Goal: Task Accomplishment & Management: Manage account settings

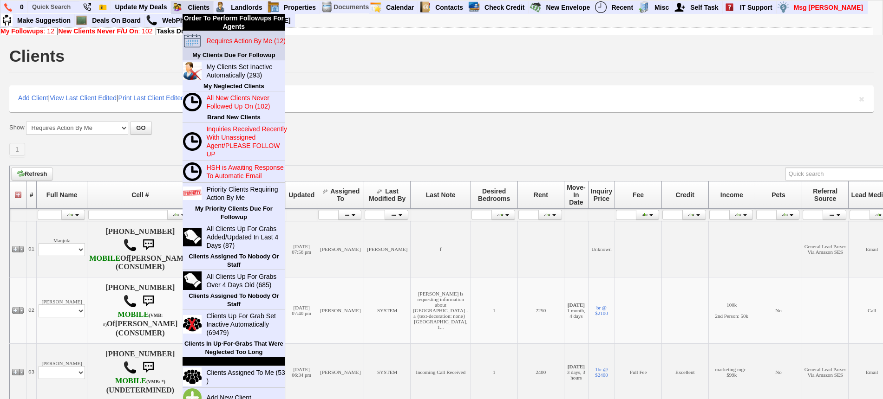
click at [221, 39] on blink "Requires Action By Me (12)" at bounding box center [245, 40] width 79 height 7
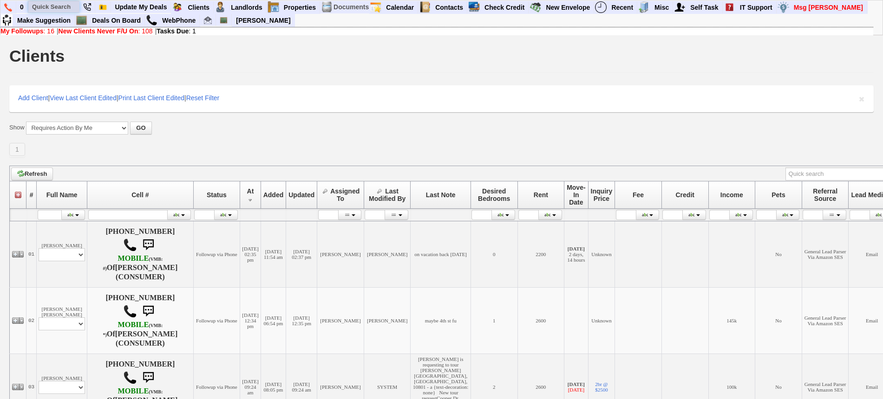
drag, startPoint x: 62, startPoint y: 9, endPoint x: 62, endPoint y: 4, distance: 4.7
click at [62, 7] on input "text" at bounding box center [53, 7] width 51 height 12
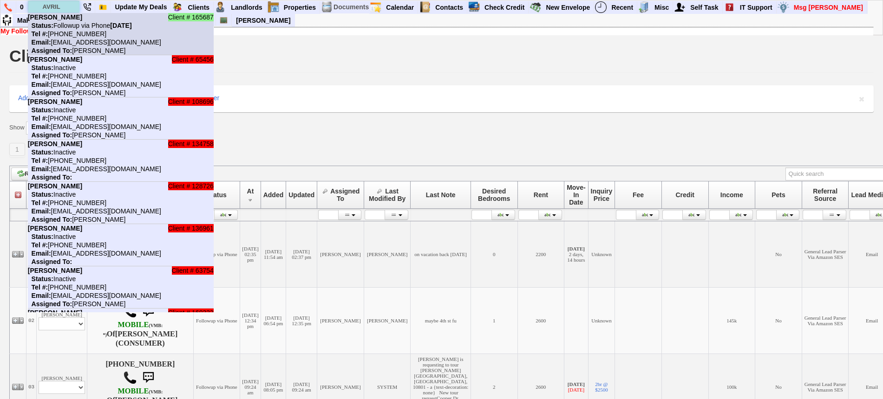
type input "AVRIL"
click at [74, 30] on nobr "Tel #: 347-327-7908" at bounding box center [67, 33] width 78 height 7
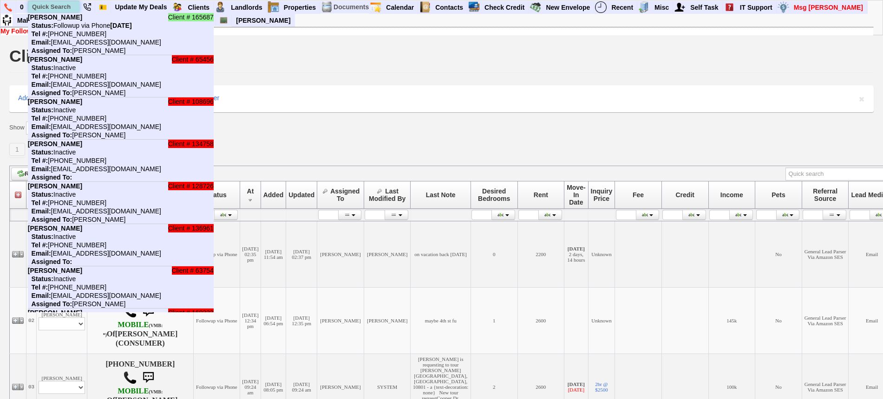
click at [61, 3] on input "text" at bounding box center [53, 7] width 51 height 12
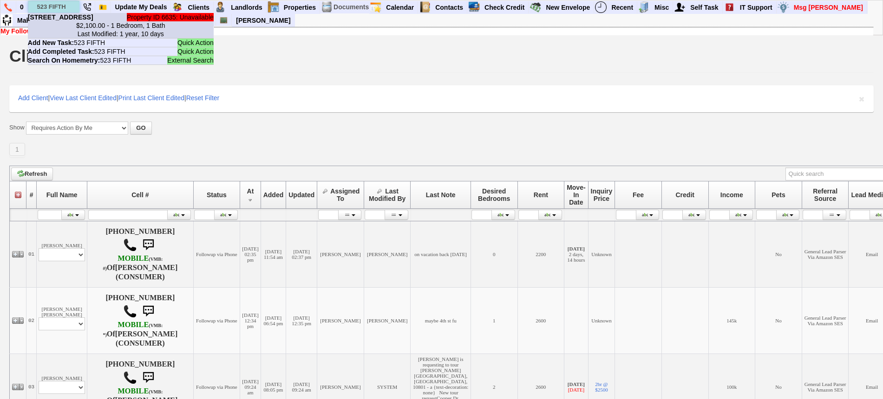
type input "523 FIFTH"
click at [82, 21] on b "523 Fifth Ave - Floor: 1st in Pelham, NY" at bounding box center [60, 16] width 65 height 7
click at [54, 4] on input "text" at bounding box center [53, 7] width 51 height 12
paste input "646-306-4397"
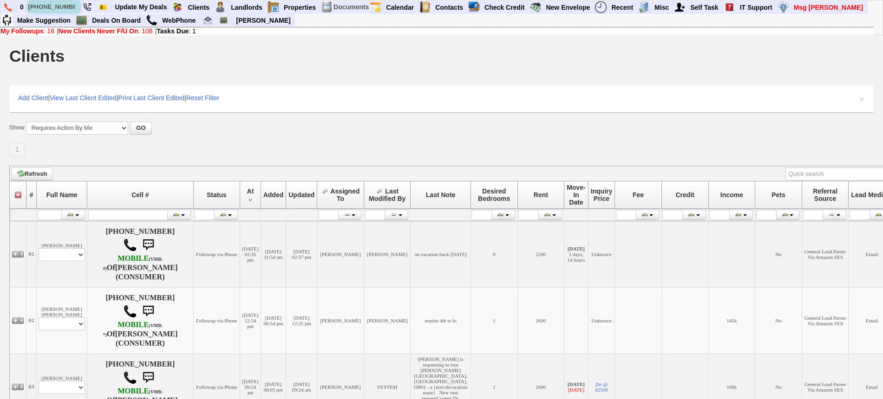
click at [53, 2] on input "646-306-4397" at bounding box center [53, 7] width 51 height 12
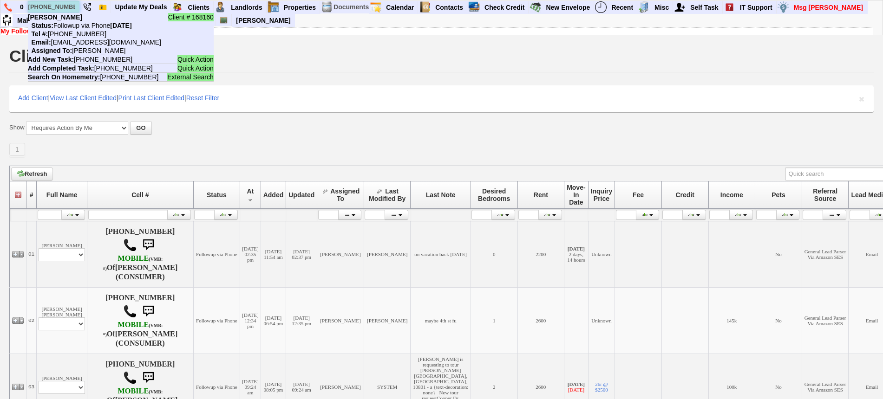
click at [53, 2] on input "646-306-4397" at bounding box center [53, 7] width 51 height 12
paste input "420-3849"
click at [67, 3] on input "646-420-3849" at bounding box center [53, 7] width 51 height 12
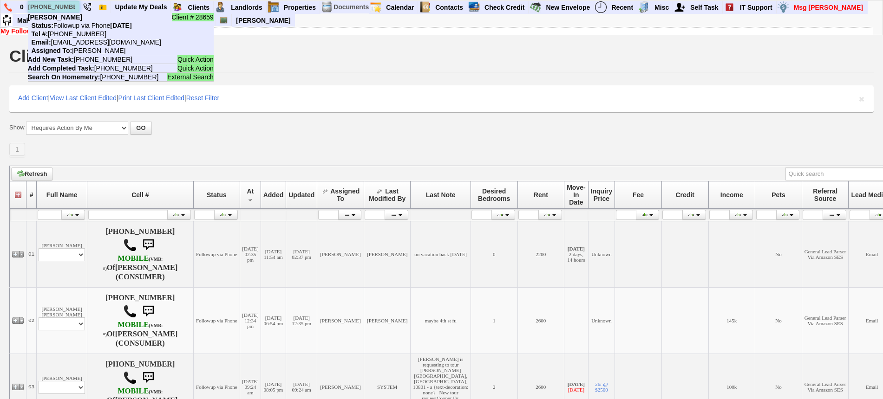
click at [67, 3] on input "646-420-3849" at bounding box center [53, 7] width 51 height 12
paste input "914-217-3328"
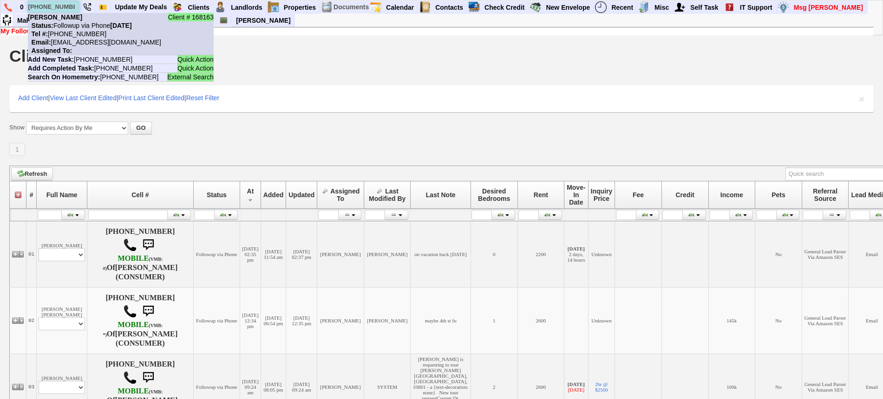
type input "914-217-3328"
click at [84, 24] on nobr "Status: Followup via Phone Sunday, September 28th, 2025" at bounding box center [80, 25] width 104 height 7
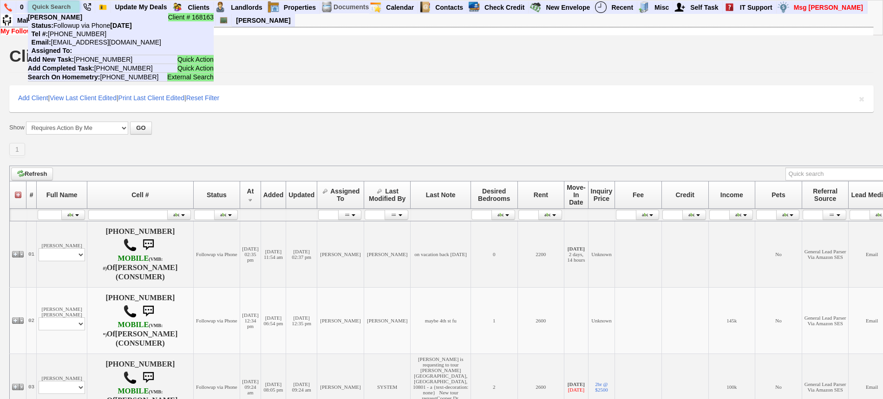
click at [49, 1] on input "text" at bounding box center [53, 7] width 51 height 12
paste input "914-409-2165"
click at [72, 4] on input "914-409-2165" at bounding box center [53, 7] width 51 height 12
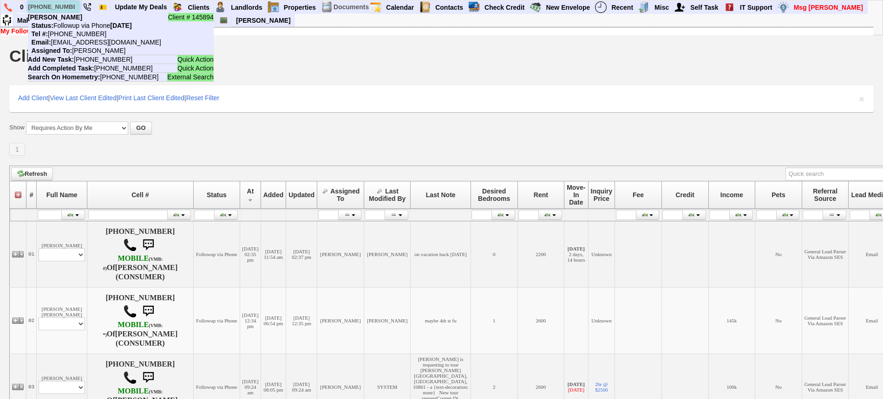
paste input "646-306-4397"
click at [67, 6] on input "646-306-4397" at bounding box center [53, 7] width 51 height 12
paste input "420-3849"
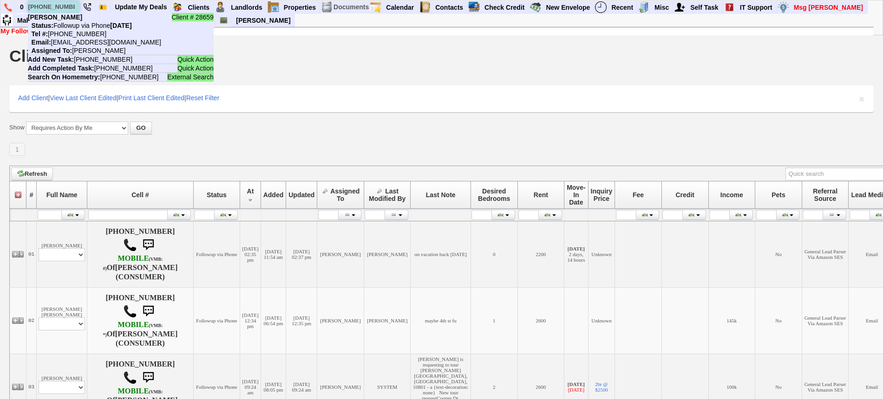
click at [57, 9] on input "646-420-3849" at bounding box center [53, 7] width 51 height 12
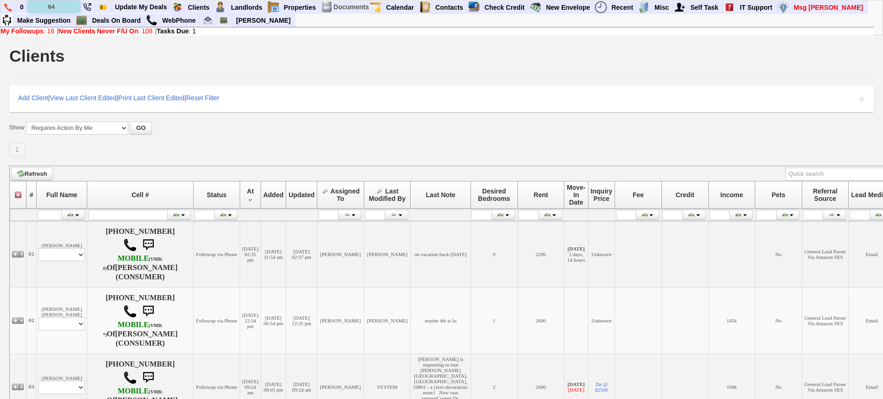
type input "6"
click at [66, 7] on input "darianna" at bounding box center [53, 7] width 51 height 12
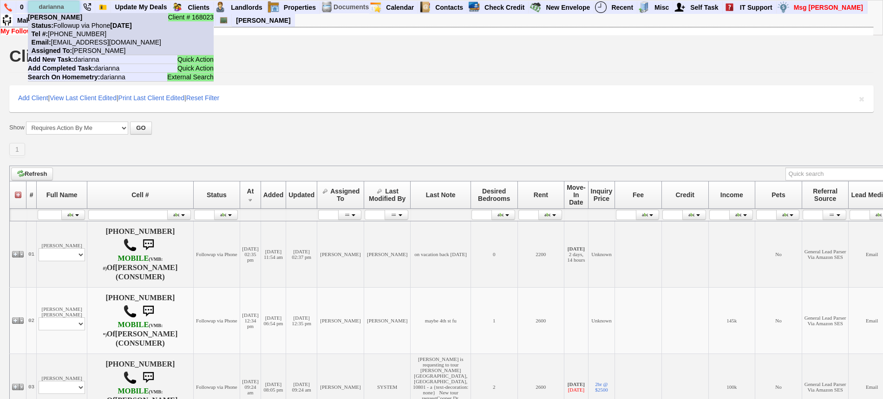
type input "darianna"
click at [69, 18] on li "Client # 168023 Darianna Status: Followup via Phone Saturday, September 27th, 2…" at bounding box center [121, 34] width 186 height 42
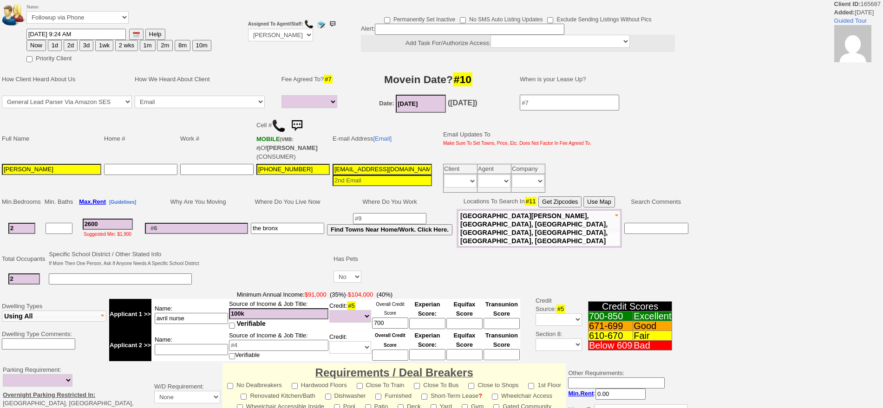
select select
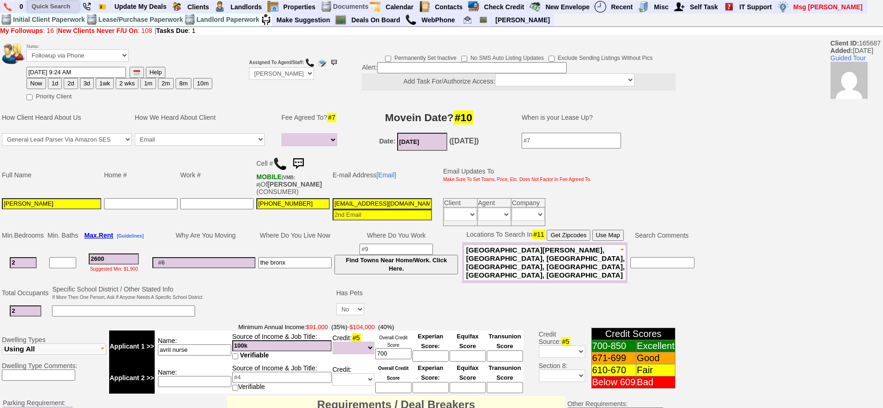
click at [39, 6] on input "text" at bounding box center [53, 6] width 51 height 12
paste input "[PHONE_NUMBER]"
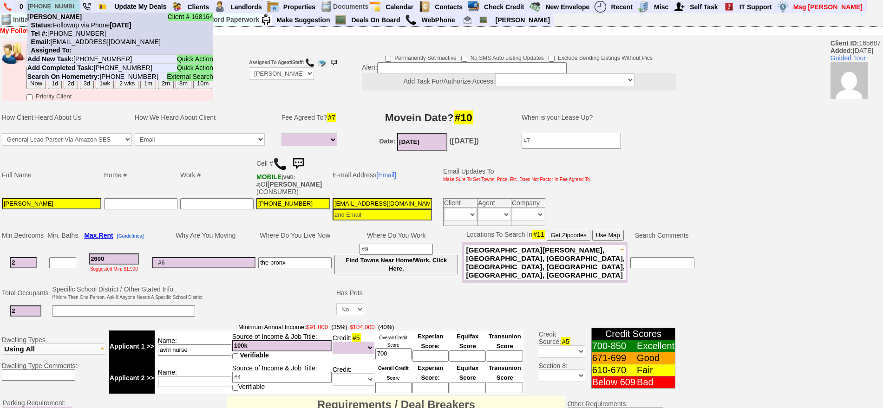
type input "[PHONE_NUMBER]"
click at [78, 18] on b "[PERSON_NAME]" at bounding box center [54, 16] width 54 height 7
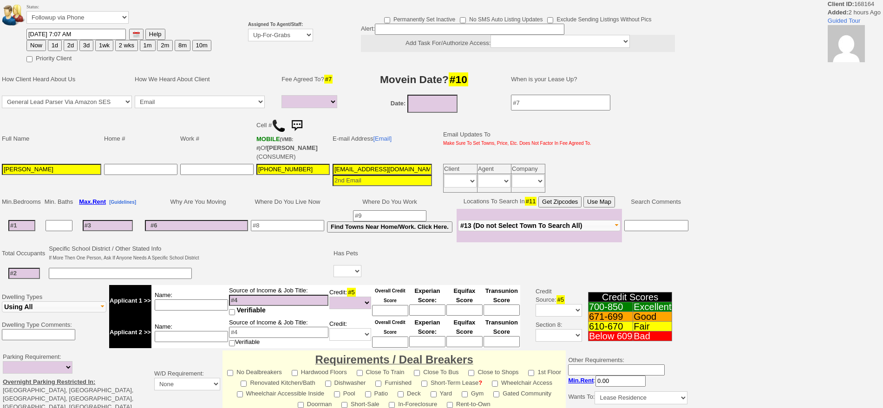
select select
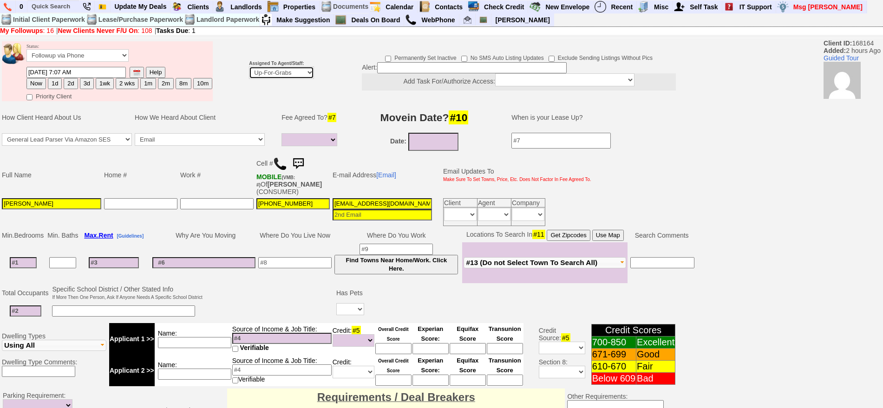
click at [268, 72] on select "Up-For-Grabs ***** STAFF ***** Bob Bruno 914-419-3579 Cristy Liberto 914-486-10…" at bounding box center [281, 72] width 65 height 13
select select "148"
click at [249, 66] on select "Up-For-Grabs ***** STAFF ***** Bob Bruno 914-419-3579 Cristy Liberto 914-486-10…" at bounding box center [281, 72] width 65 height 13
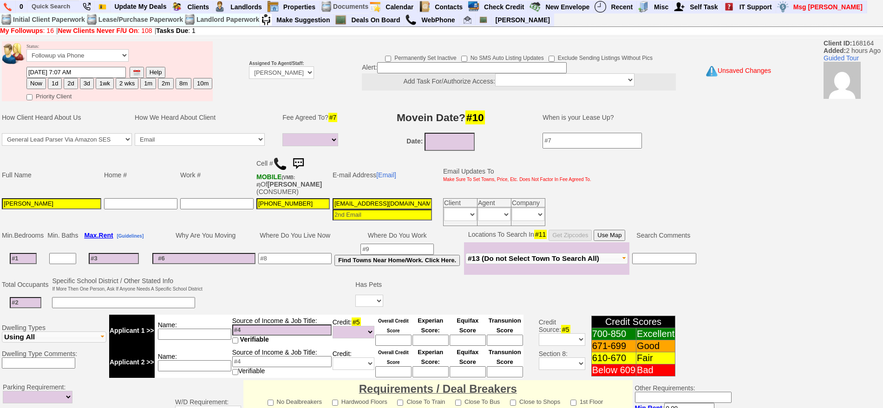
click at [59, 83] on button "1d" at bounding box center [55, 83] width 14 height 11
type input "09/29/2025 09:33 AM"
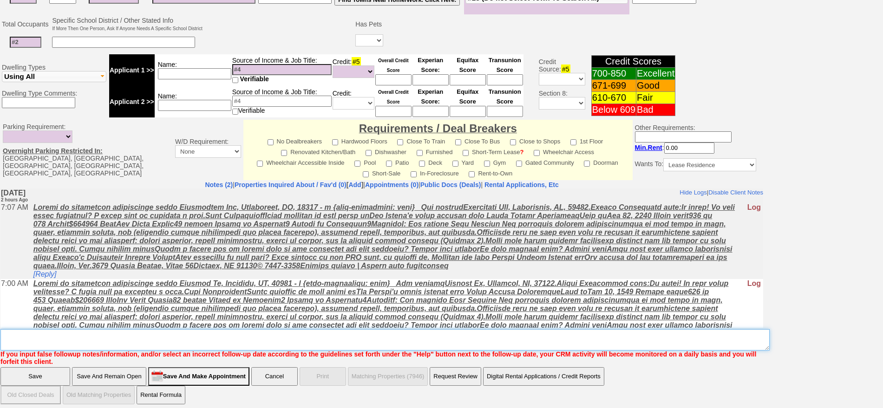
click at [504, 338] on textarea "Insert New Note Here" at bounding box center [384, 339] width 769 height 21
type textarea "F"
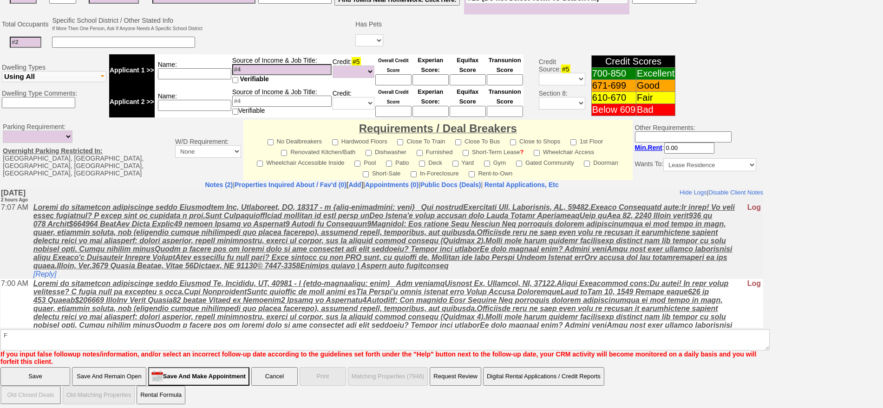
click input "Save" at bounding box center [35, 376] width 70 height 19
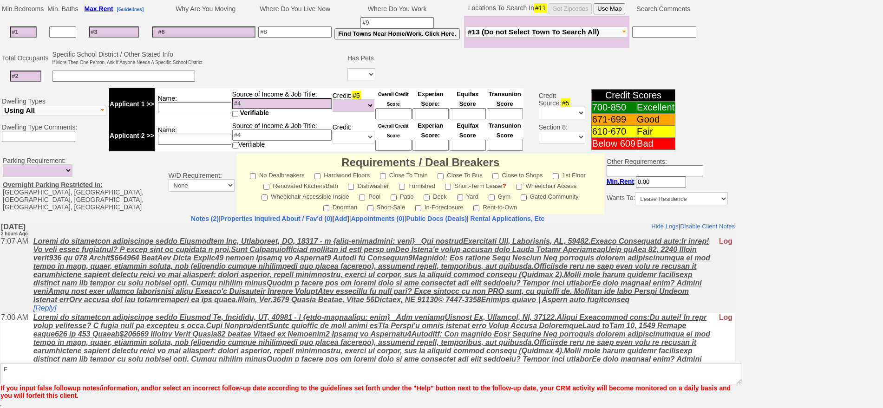
scroll to position [227, 0]
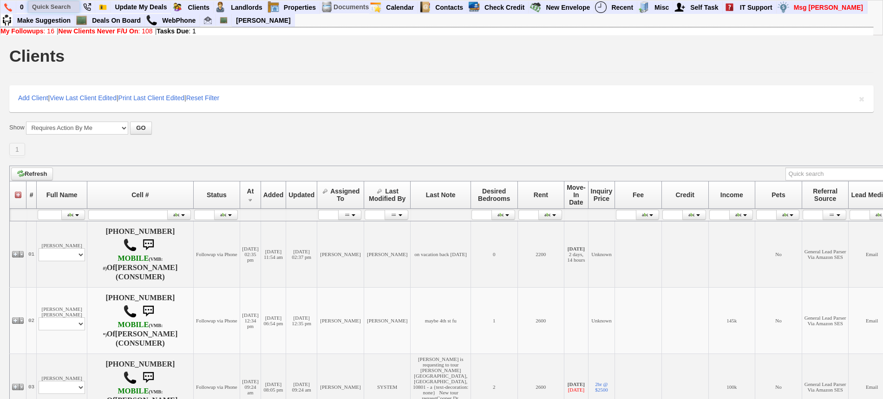
click at [47, 1] on input "text" at bounding box center [53, 7] width 51 height 12
paste input "[PHONE_NUMBER]"
type input "[PHONE_NUMBER]"
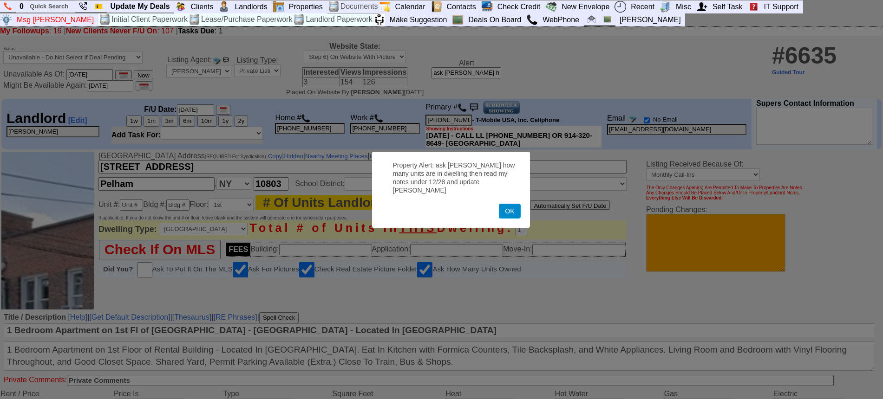
click at [502, 205] on button "OK" at bounding box center [509, 211] width 21 height 15
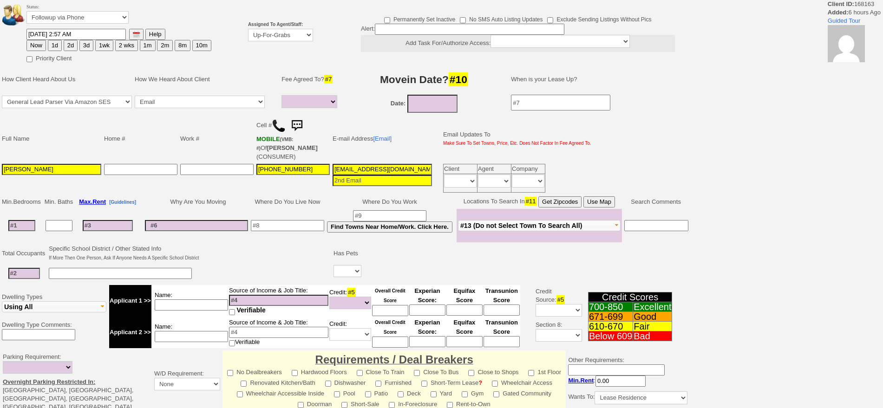
select select
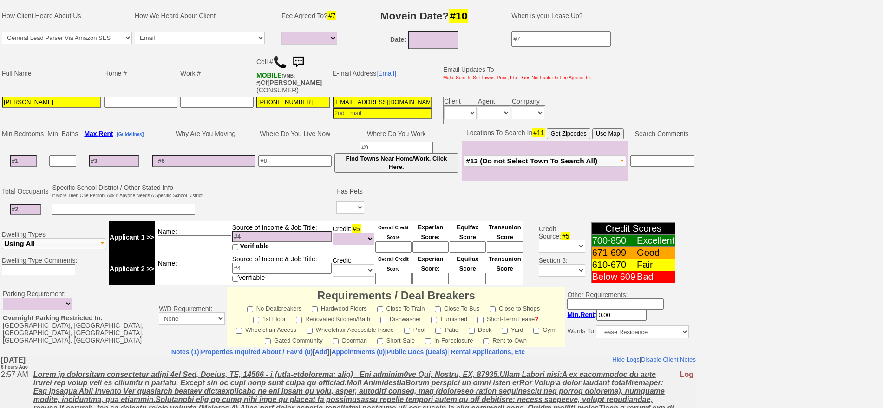
scroll to position [34, 0]
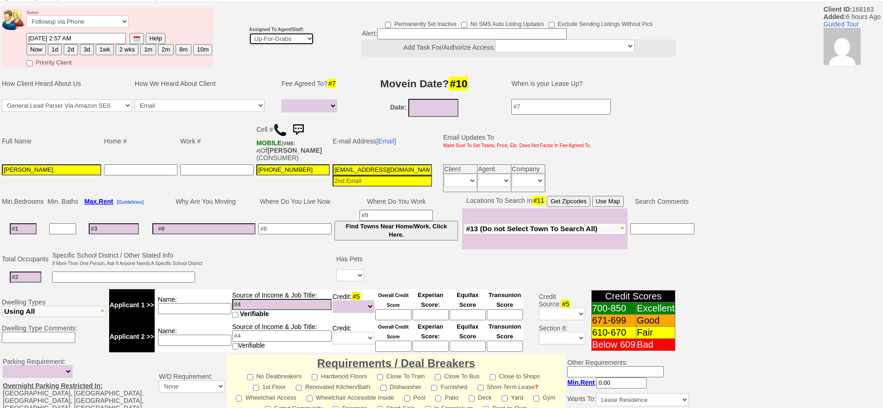
click at [278, 40] on select "Up-For-Grabs ***** STAFF ***** Bob Bruno 914-419-3579 Cristy Liberto 914-486-10…" at bounding box center [281, 38] width 65 height 13
select select "148"
click at [249, 32] on select "Up-For-Grabs ***** STAFF ***** Bob Bruno 914-419-3579 Cristy Liberto 914-486-10…" at bounding box center [281, 38] width 65 height 13
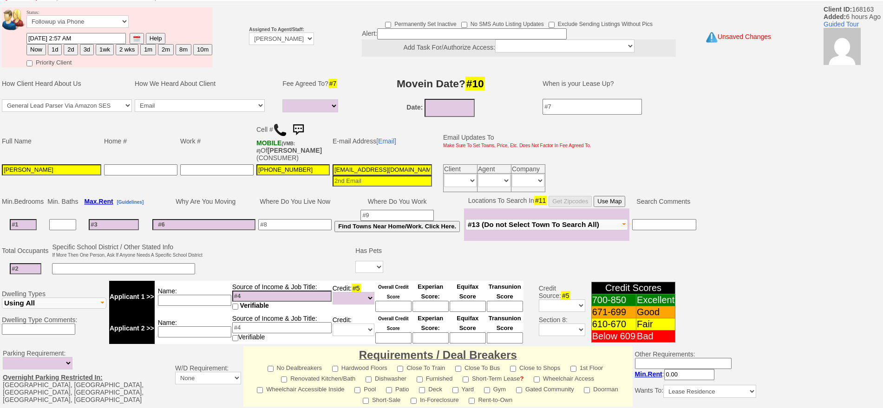
click at [47, 41] on input "09/28/2025 2:57 AM" at bounding box center [75, 38] width 99 height 11
click at [50, 44] on button "1d" at bounding box center [55, 49] width 14 height 11
type input "09/29/2025 09:38 AM"
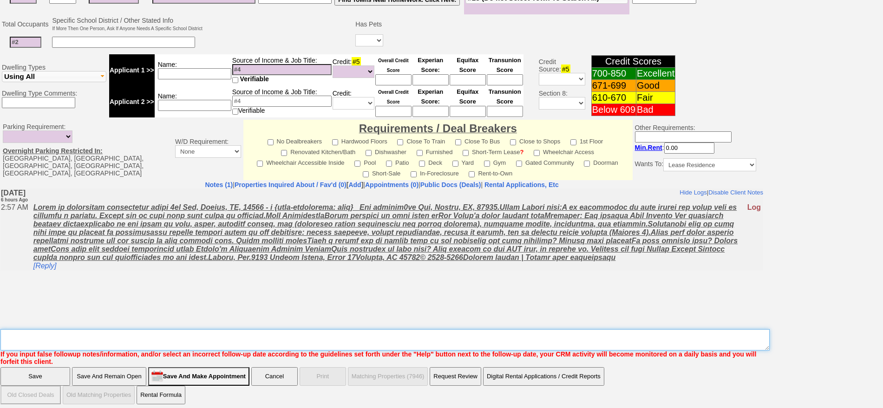
click at [476, 333] on textarea "Insert New Note Here" at bounding box center [384, 339] width 769 height 21
type textarea "F"
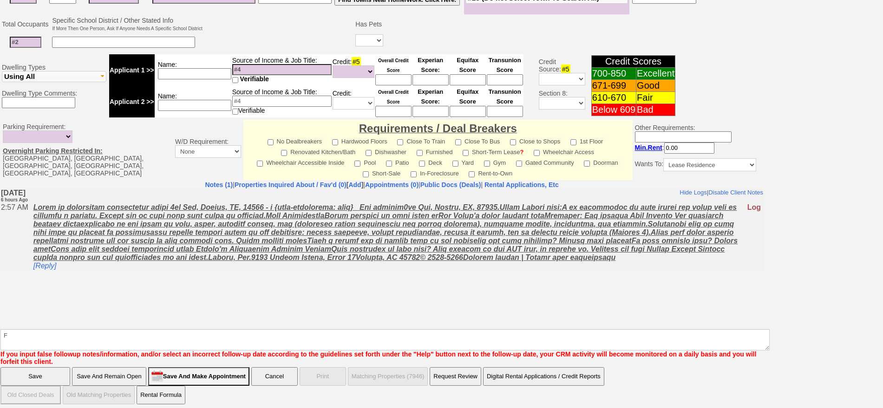
click input "Save" at bounding box center [35, 376] width 70 height 19
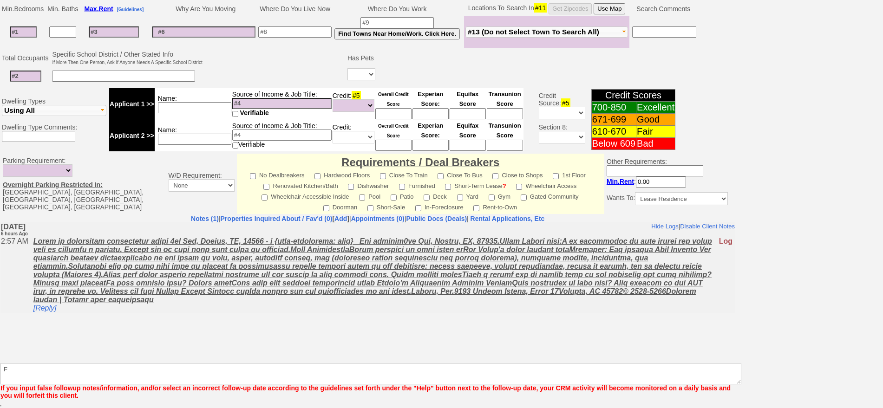
scroll to position [227, 0]
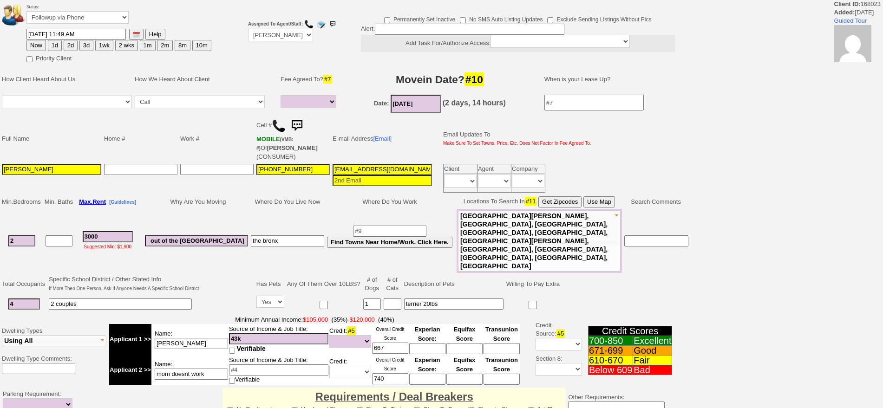
select select
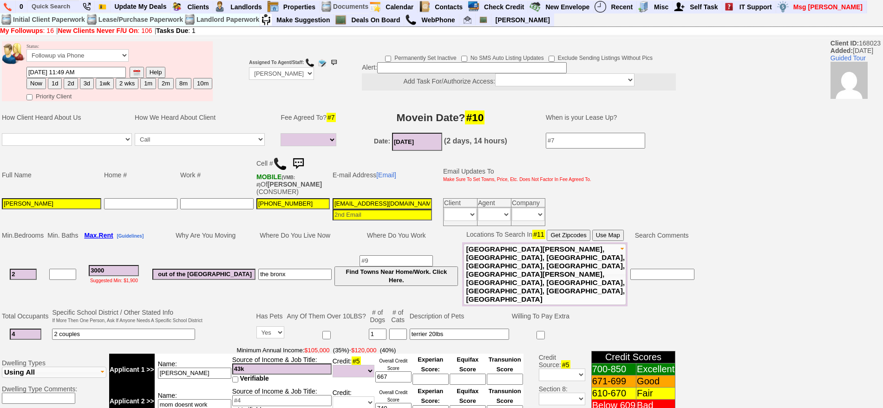
click at [301, 156] on img at bounding box center [298, 164] width 19 height 19
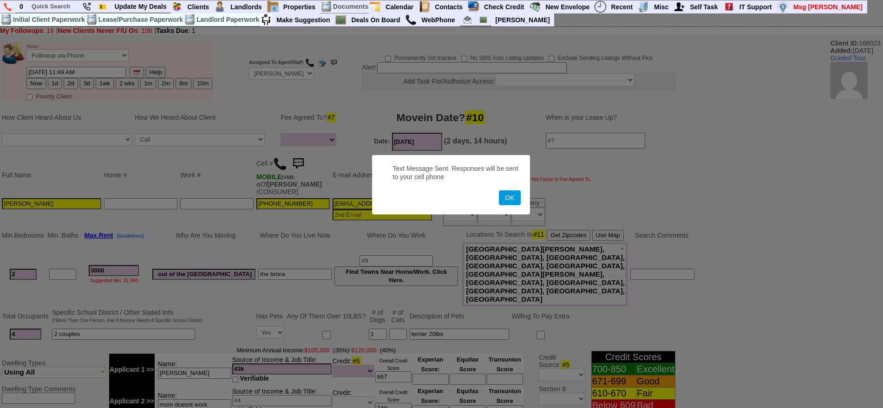
click at [499, 190] on button "OK" at bounding box center [509, 197] width 21 height 15
